Goal: Book appointment/travel/reservation

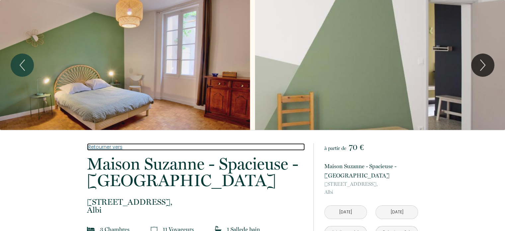
click at [102, 148] on link "Retourner vers" at bounding box center [196, 146] width 218 height 7
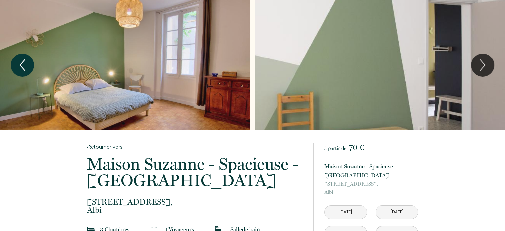
click at [23, 69] on icon "Previous" at bounding box center [22, 65] width 14 height 20
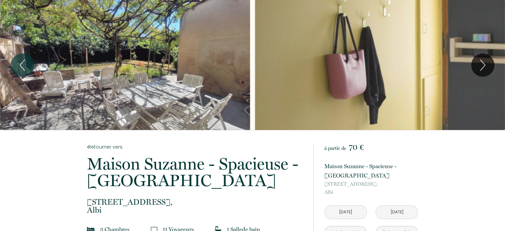
scroll to position [55, 0]
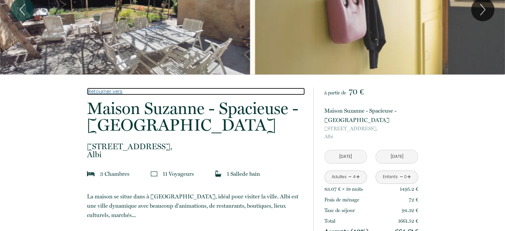
click at [112, 93] on link "Retourner vers" at bounding box center [196, 91] width 218 height 7
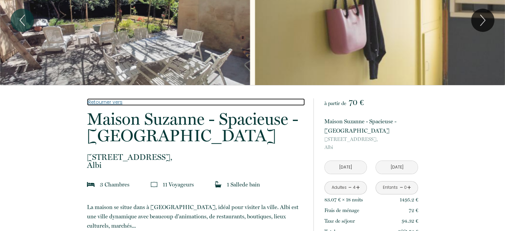
scroll to position [0, 0]
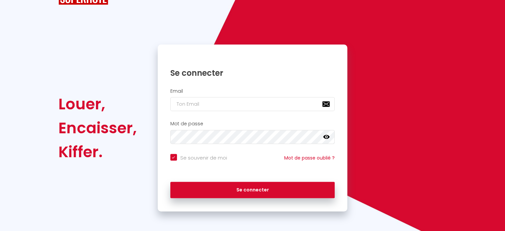
scroll to position [257, 0]
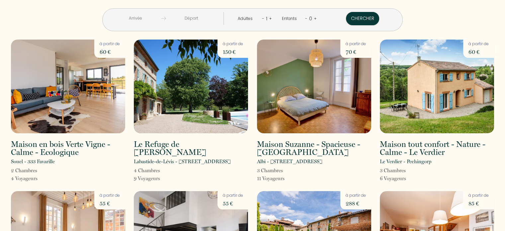
click at [158, 18] on input "text" at bounding box center [135, 18] width 51 height 13
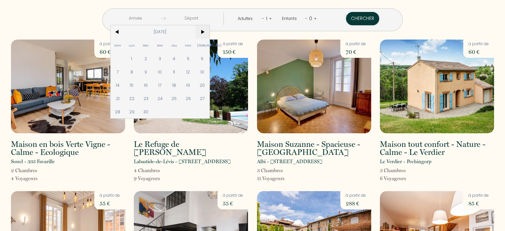
click at [210, 30] on span ">" at bounding box center [202, 31] width 14 height 13
drag, startPoint x: 145, startPoint y: 87, endPoint x: 237, endPoint y: 73, distance: 93.2
click at [210, 73] on div "Dim Lun Mar Mer Jeu Ven Sam 1 2 3 4 5 6 7 8 9 10 11 12 13 14 15 16 17 18 19 20 …" at bounding box center [160, 71] width 99 height 93
click at [210, 73] on span "11" at bounding box center [202, 71] width 14 height 13
type input "Sam 11 Oct 2025"
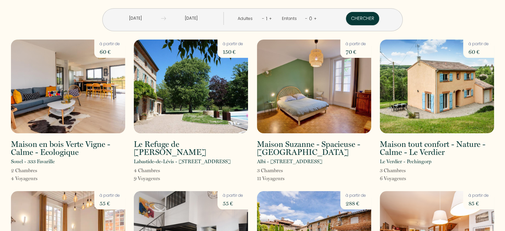
click at [207, 18] on input "[DATE]" at bounding box center [191, 18] width 51 height 13
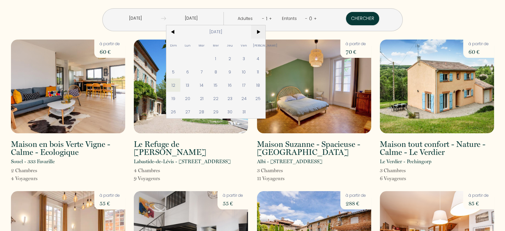
click at [266, 32] on span ">" at bounding box center [258, 31] width 14 height 13
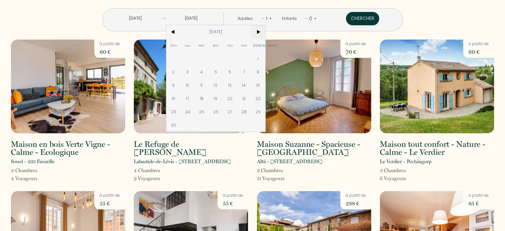
click at [266, 32] on span ">" at bounding box center [258, 31] width 14 height 13
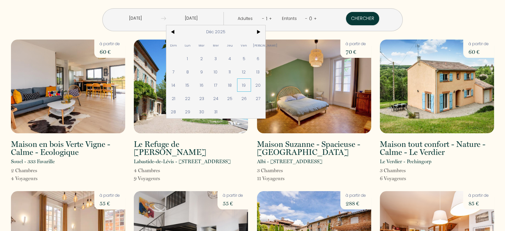
click at [252, 87] on span "19" at bounding box center [244, 84] width 14 height 13
type input "Ven 19 Déc 2025"
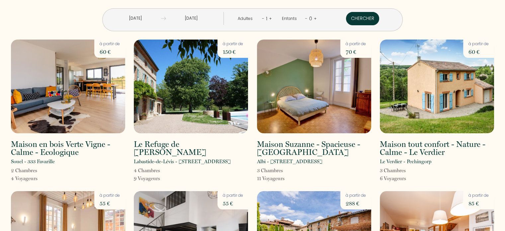
click at [346, 19] on button "Chercher" at bounding box center [362, 18] width 33 height 13
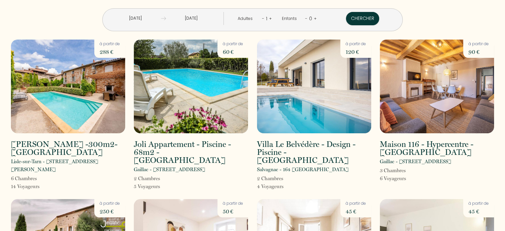
click at [155, 19] on input "Sam 11 Oct 2025" at bounding box center [135, 18] width 51 height 13
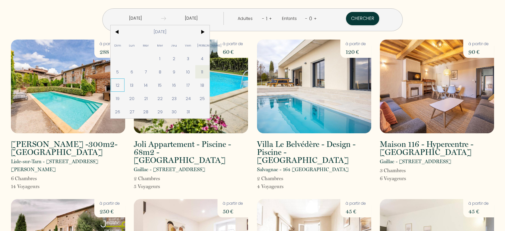
click at [125, 83] on span "12" at bounding box center [118, 84] width 14 height 13
type input "[DATE]"
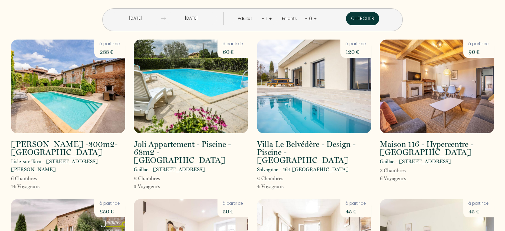
click at [346, 21] on button "Chercher" at bounding box center [362, 18] width 33 height 13
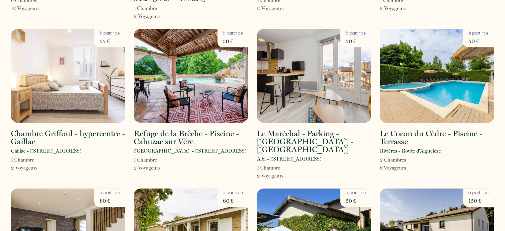
scroll to position [320, 0]
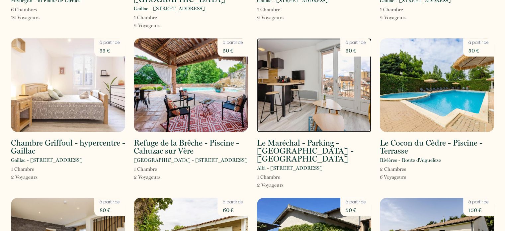
click at [298, 83] on img at bounding box center [314, 85] width 114 height 94
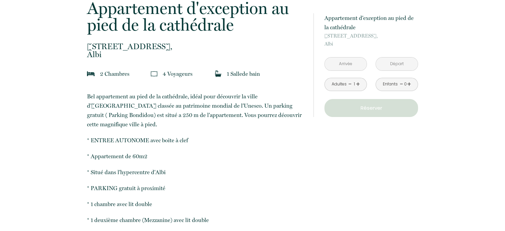
scroll to position [160, 0]
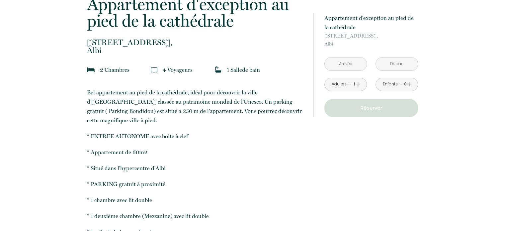
click at [340, 63] on input "text" at bounding box center [346, 63] width 42 height 13
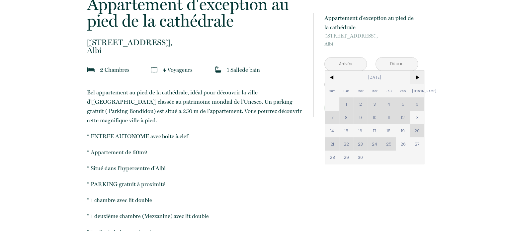
click at [418, 73] on span ">" at bounding box center [417, 77] width 14 height 13
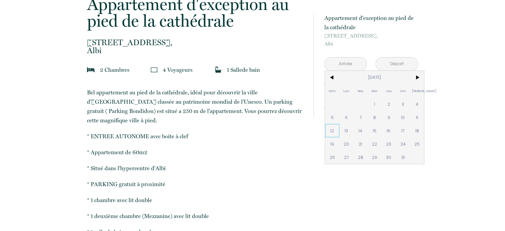
click at [335, 131] on span "12" at bounding box center [332, 130] width 14 height 13
click at [415, 77] on div "à partir de 55 € Appartement d'exception au pied de la [GEOGRAPHIC_DATA][STREET…" at bounding box center [372, 65] width 94 height 104
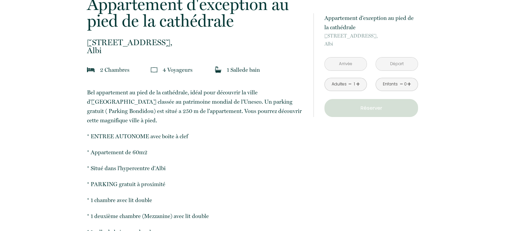
type input "[DATE]"
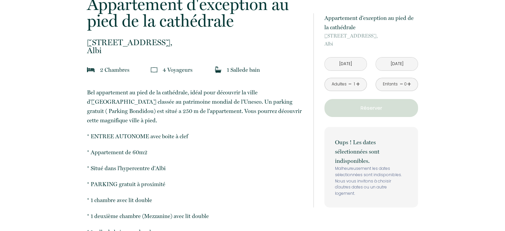
click at [393, 66] on input "[DATE]" at bounding box center [397, 63] width 42 height 13
click at [392, 63] on input "[DATE]" at bounding box center [397, 63] width 42 height 13
click at [393, 66] on input "[DATE]" at bounding box center [397, 63] width 42 height 13
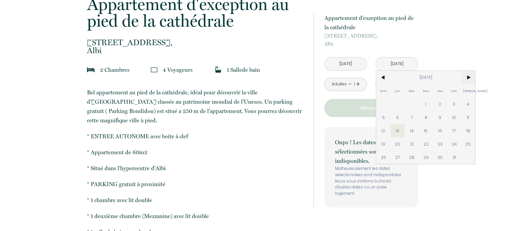
click at [471, 78] on span ">" at bounding box center [469, 77] width 14 height 13
click at [472, 74] on span ">" at bounding box center [469, 77] width 14 height 13
click at [382, 78] on span "<" at bounding box center [384, 77] width 14 height 13
click at [439, 156] on span "27" at bounding box center [440, 157] width 14 height 13
type input "[DATE]"
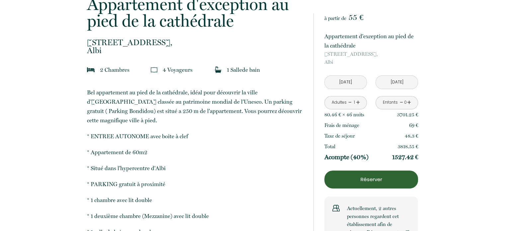
click at [356, 85] on input "[DATE]" at bounding box center [346, 82] width 42 height 13
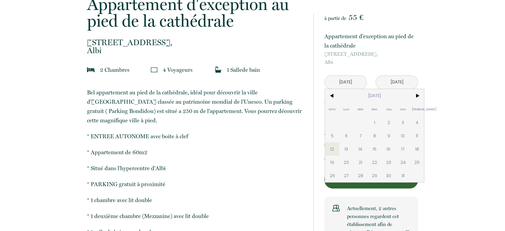
drag, startPoint x: 358, startPoint y: 84, endPoint x: 391, endPoint y: 76, distance: 34.4
click at [391, 76] on div "[DATE] < [DATE] > Dim Lun Mar Mer Jeu Ven Sam 1 2 3 4 5 6 7 8 9 10 11 12 13 14 …" at bounding box center [371, 82] width 102 height 14
click at [391, 76] on input "[DATE]" at bounding box center [397, 82] width 42 height 13
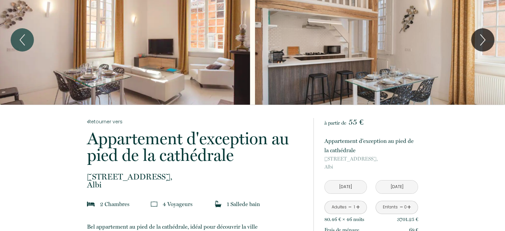
scroll to position [0, 0]
